Goal: Transaction & Acquisition: Book appointment/travel/reservation

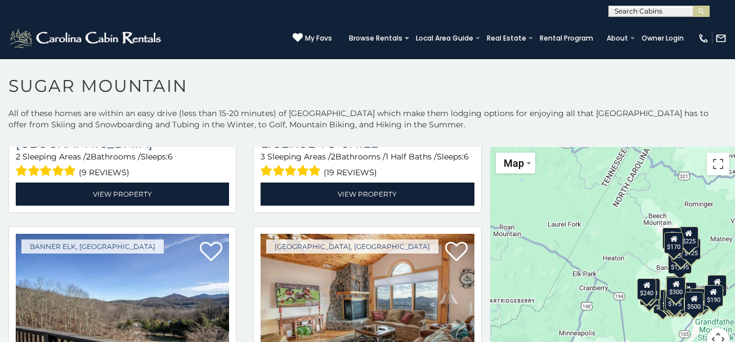
scroll to position [3220, 0]
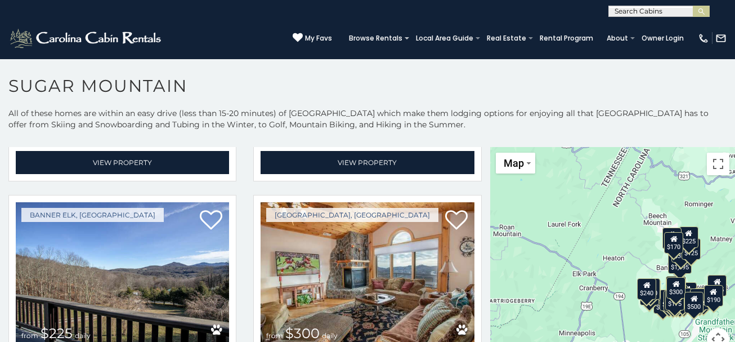
scroll to position [3503, 0]
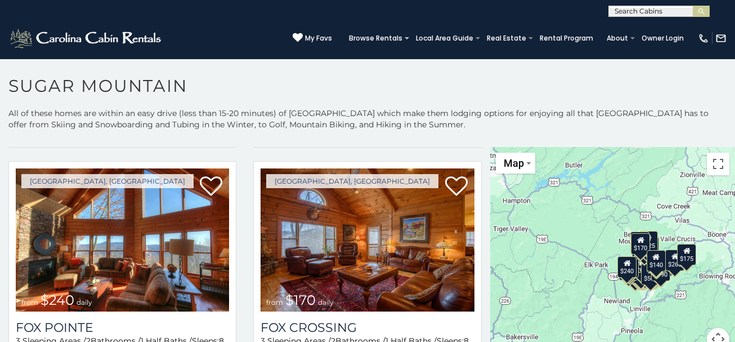
click at [596, 248] on div "$650 $375 $350 $350 $200 $375 $195 $265 $190 $175 $155 $290 $175 $345 $1,095 $1…" at bounding box center [612, 255] width 245 height 217
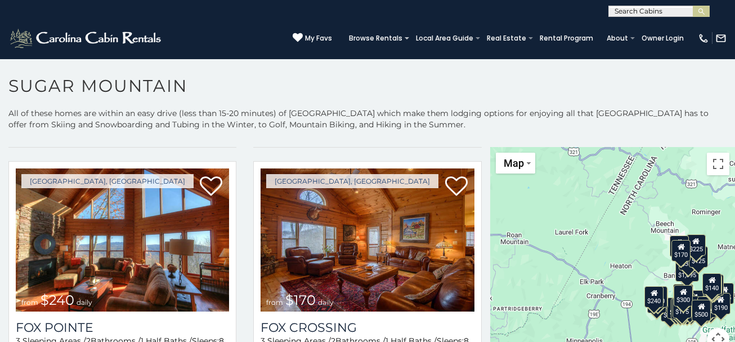
click at [647, 276] on div "$650 $375 $350 $350 $200 $375 $195 $265 $190 $175 $155 $290 $175 $345 $1,095 $1…" at bounding box center [612, 255] width 245 height 217
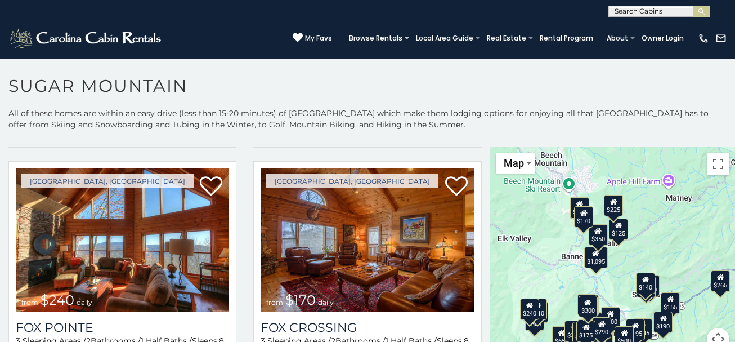
drag, startPoint x: 647, startPoint y: 276, endPoint x: 511, endPoint y: 257, distance: 137.0
click at [511, 257] on div "$650 $375 $350 $350 $200 $375 $195 $265 $190 $175 $155 $290 $175 $345 $1,095 $1…" at bounding box center [612, 255] width 245 height 217
click at [535, 247] on div "$650 $375 $350 $350 $200 $375 $195 $265 $190 $175 $155 $290 $175 $345 $1,095 $1…" at bounding box center [612, 255] width 245 height 217
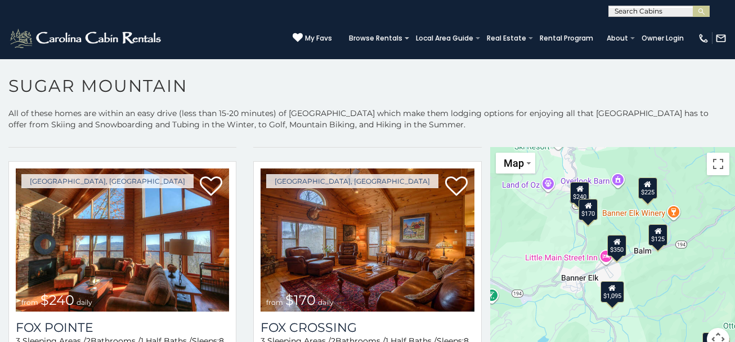
drag, startPoint x: 573, startPoint y: 204, endPoint x: 532, endPoint y: 218, distance: 44.0
click at [532, 218] on div "$650 $375 $350 $350 $200 $375 $195 $265 $190 $175 $155 $290 $175 $345 $1,095 $1…" at bounding box center [612, 255] width 245 height 217
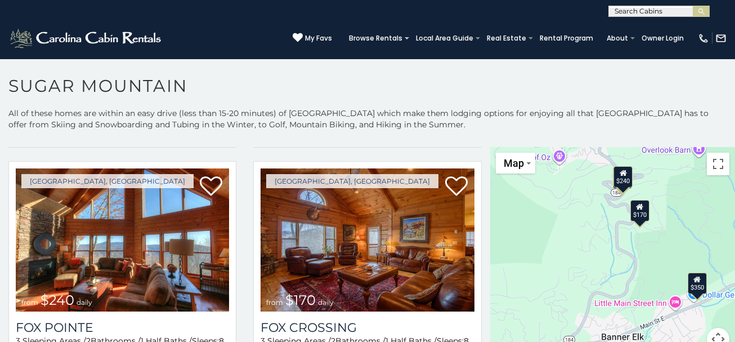
click at [638, 214] on div "$170" at bounding box center [639, 210] width 19 height 21
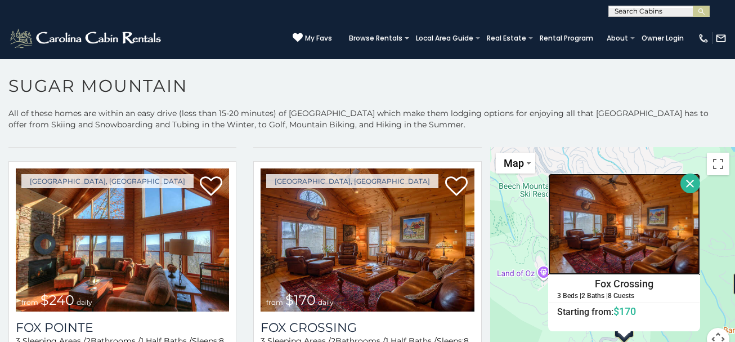
click at [667, 227] on img at bounding box center [624, 223] width 152 height 101
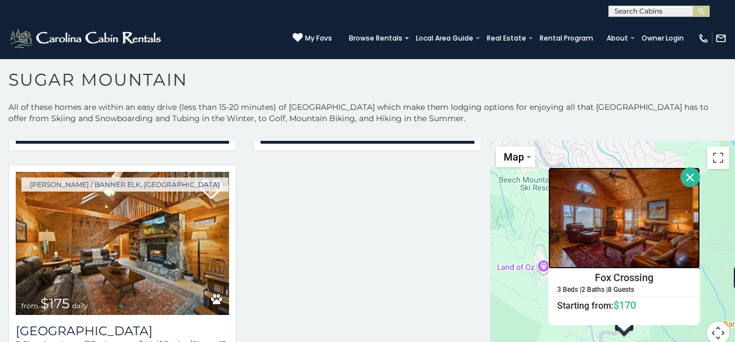
scroll to position [4232, 0]
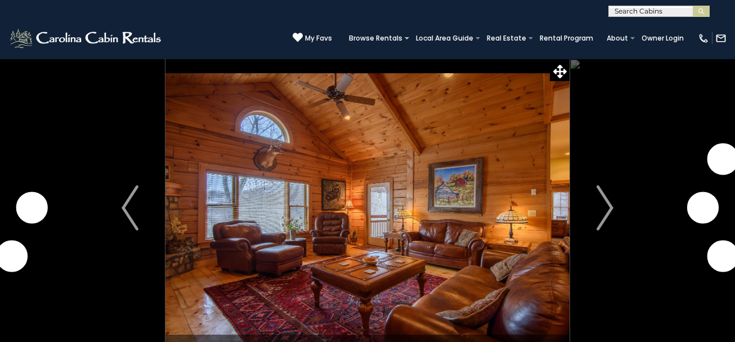
click at [601, 214] on img "Next" at bounding box center [604, 207] width 17 height 45
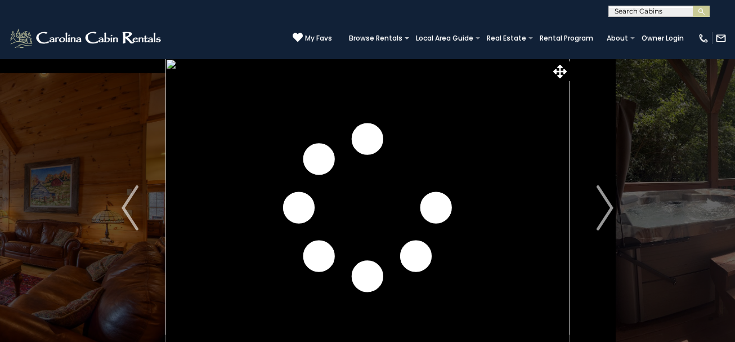
click at [601, 214] on img "Next" at bounding box center [604, 207] width 17 height 45
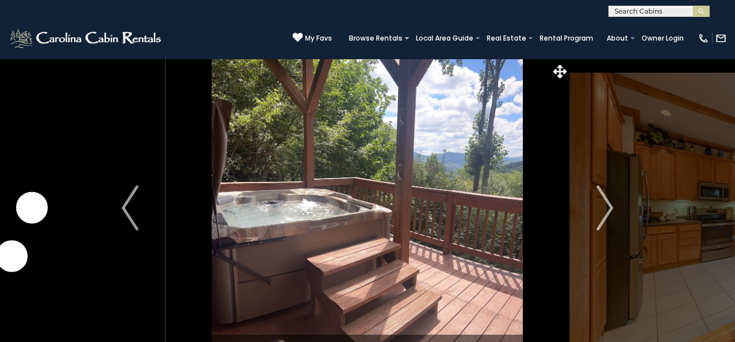
click at [601, 214] on img "Next" at bounding box center [604, 207] width 17 height 45
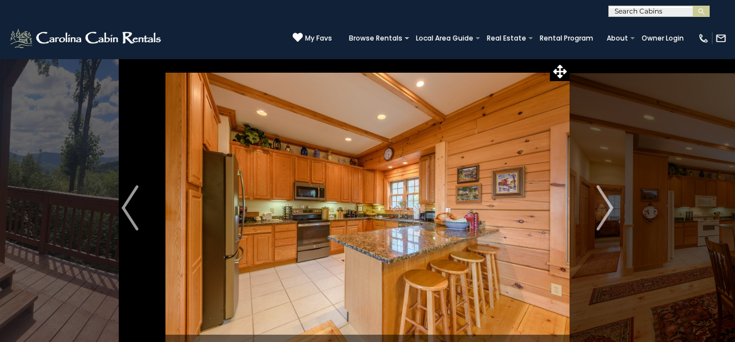
click at [601, 214] on img "Next" at bounding box center [604, 207] width 17 height 45
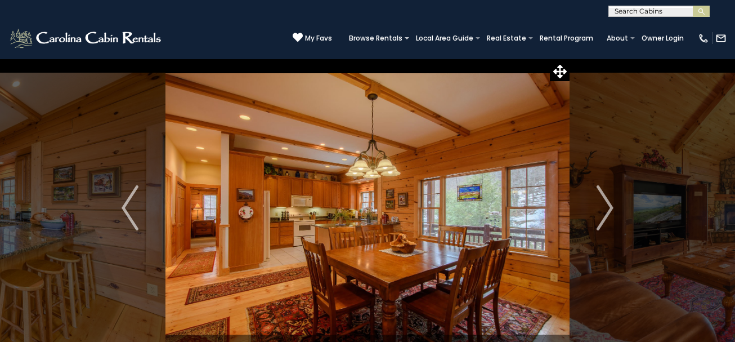
click at [601, 214] on img "Next" at bounding box center [604, 207] width 17 height 45
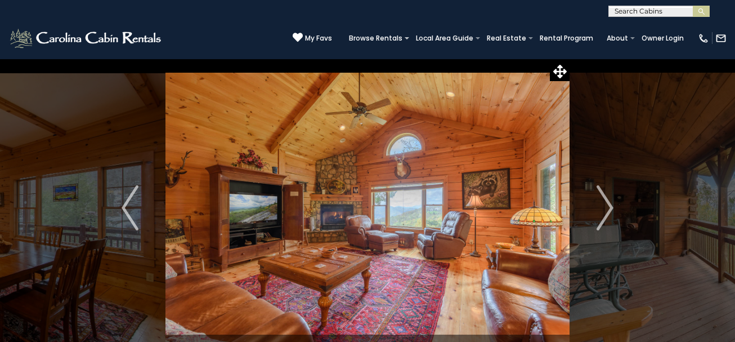
click at [601, 214] on img "Next" at bounding box center [604, 207] width 17 height 45
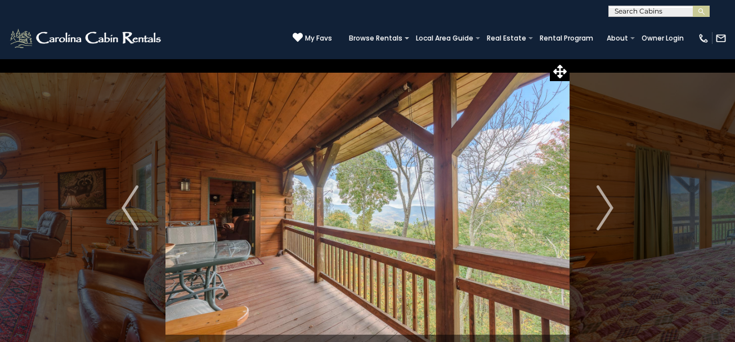
click at [601, 214] on img "Next" at bounding box center [604, 207] width 17 height 45
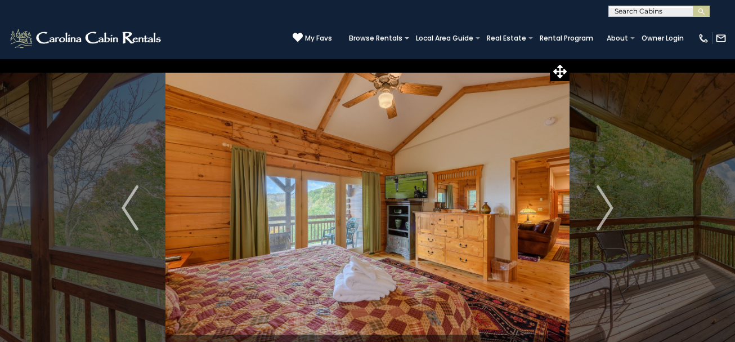
click at [601, 214] on img "Next" at bounding box center [604, 207] width 17 height 45
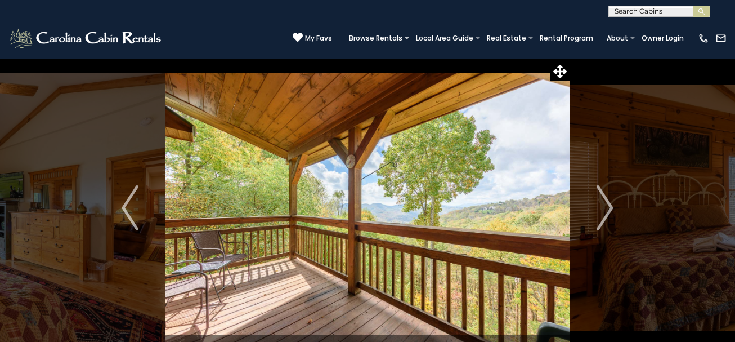
click at [601, 214] on img "Next" at bounding box center [604, 207] width 17 height 45
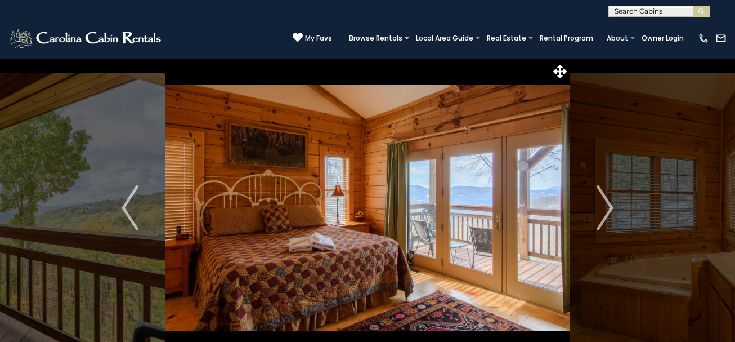
click at [601, 214] on img "Next" at bounding box center [604, 207] width 17 height 45
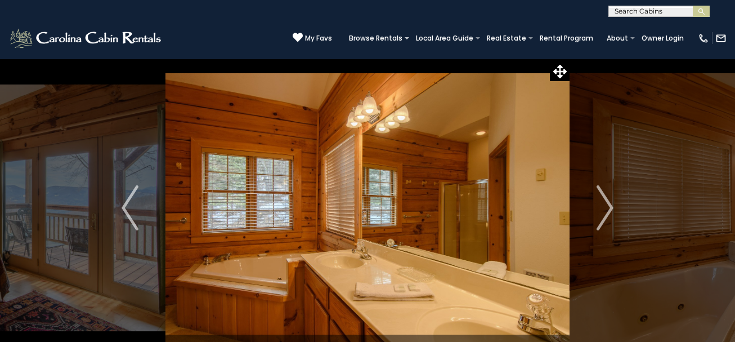
click at [601, 214] on img "Next" at bounding box center [604, 207] width 17 height 45
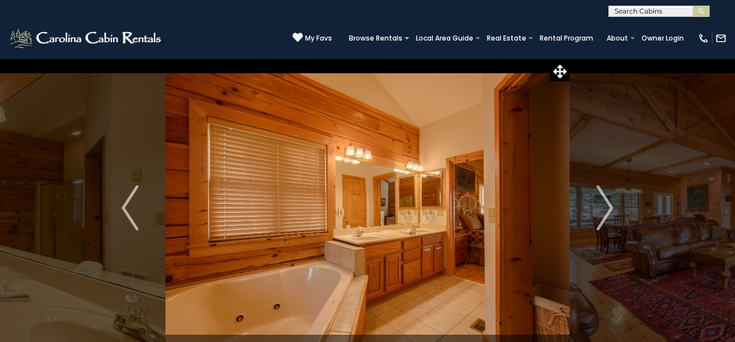
click at [601, 214] on img "Next" at bounding box center [604, 207] width 17 height 45
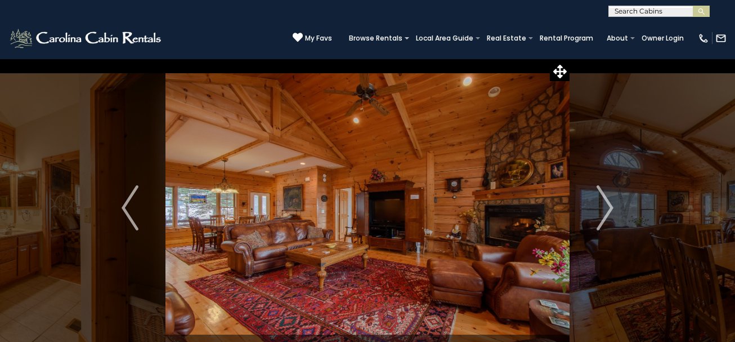
click at [601, 214] on img "Next" at bounding box center [604, 207] width 17 height 45
